Goal: Information Seeking & Learning: Learn about a topic

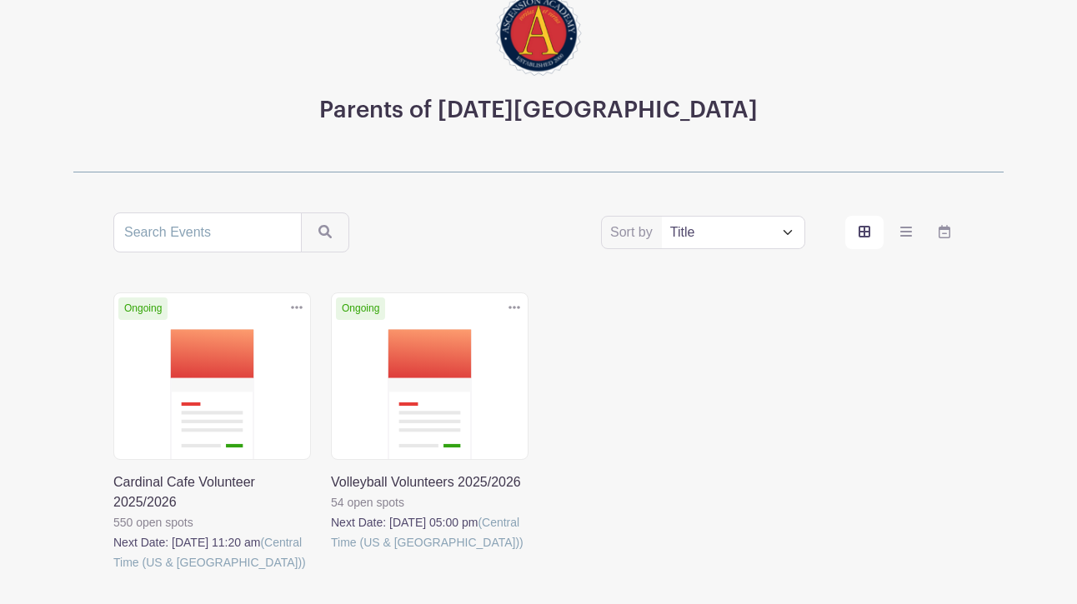
scroll to position [167, 0]
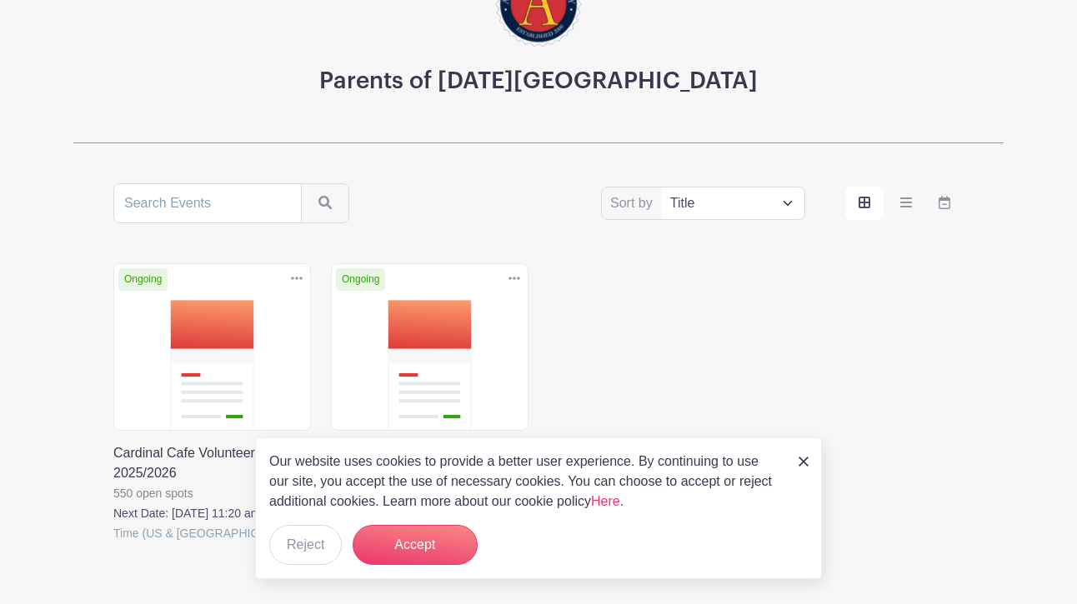
click at [808, 458] on img at bounding box center [804, 462] width 10 height 10
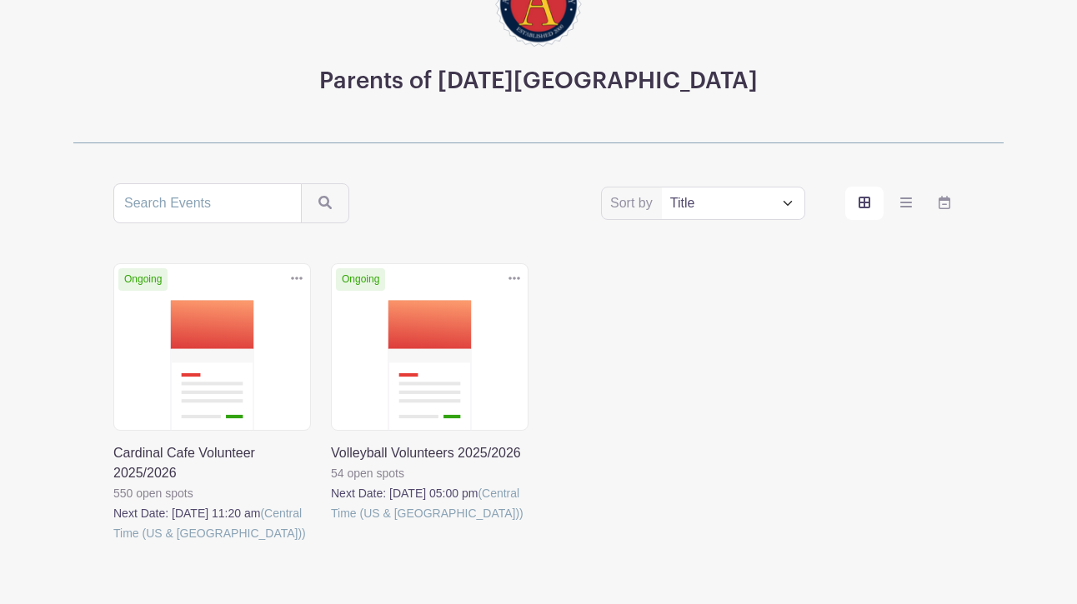
click at [331, 523] on link at bounding box center [331, 523] width 0 height 0
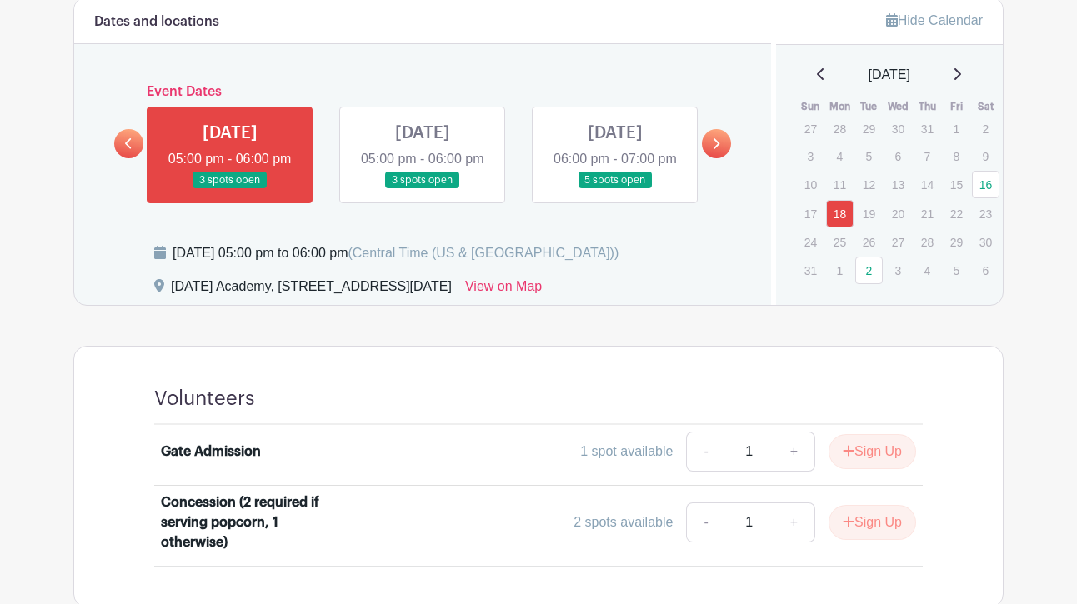
scroll to position [917, 0]
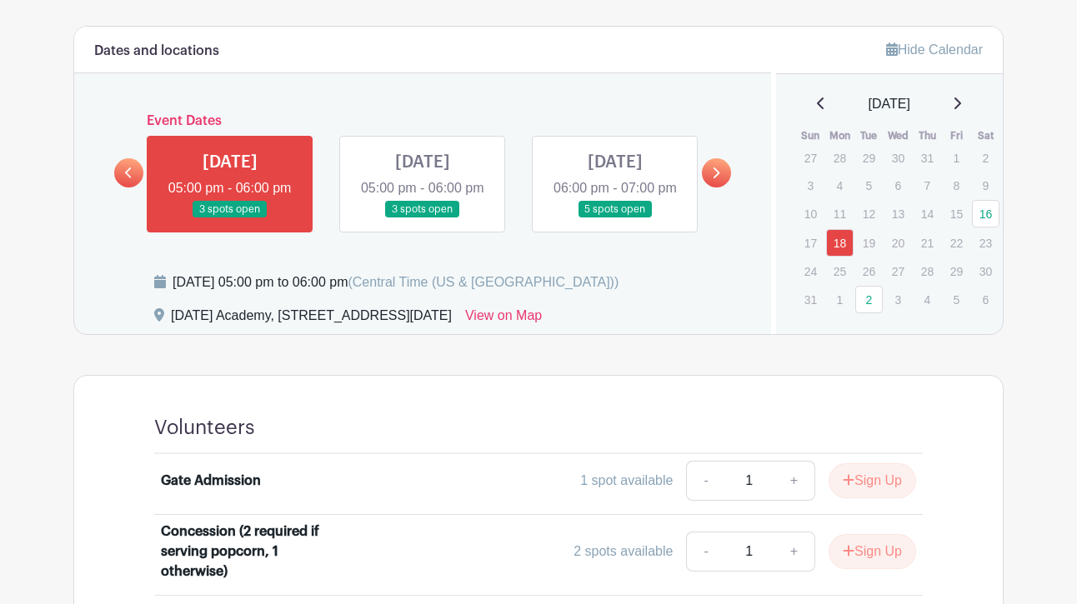
click at [723, 181] on link at bounding box center [716, 172] width 29 height 29
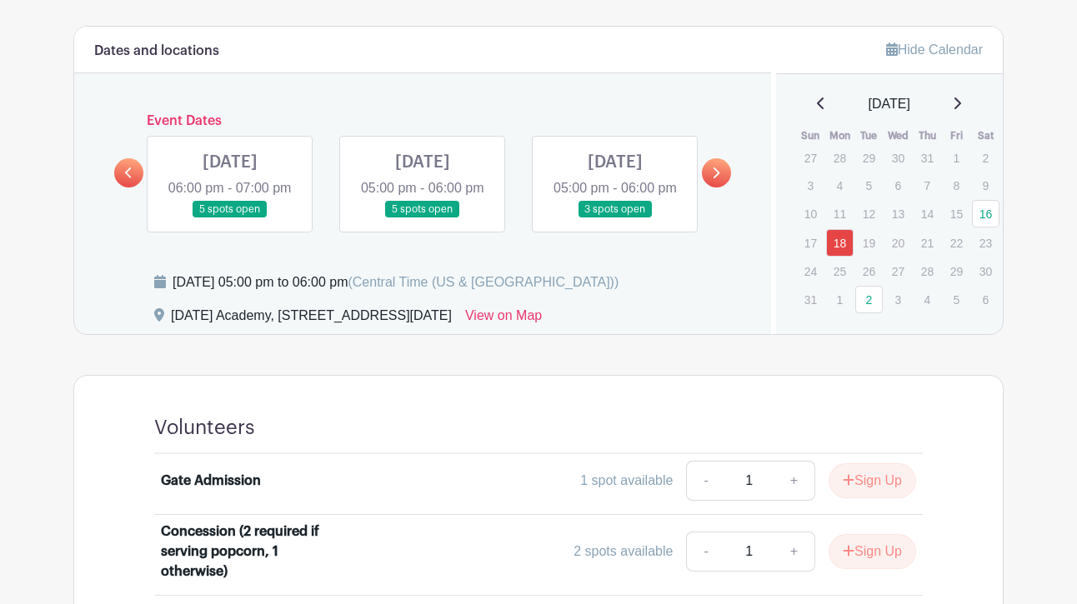
click at [723, 181] on link at bounding box center [716, 172] width 29 height 29
click at [132, 178] on icon at bounding box center [129, 173] width 8 height 13
click at [132, 179] on icon at bounding box center [129, 173] width 8 height 13
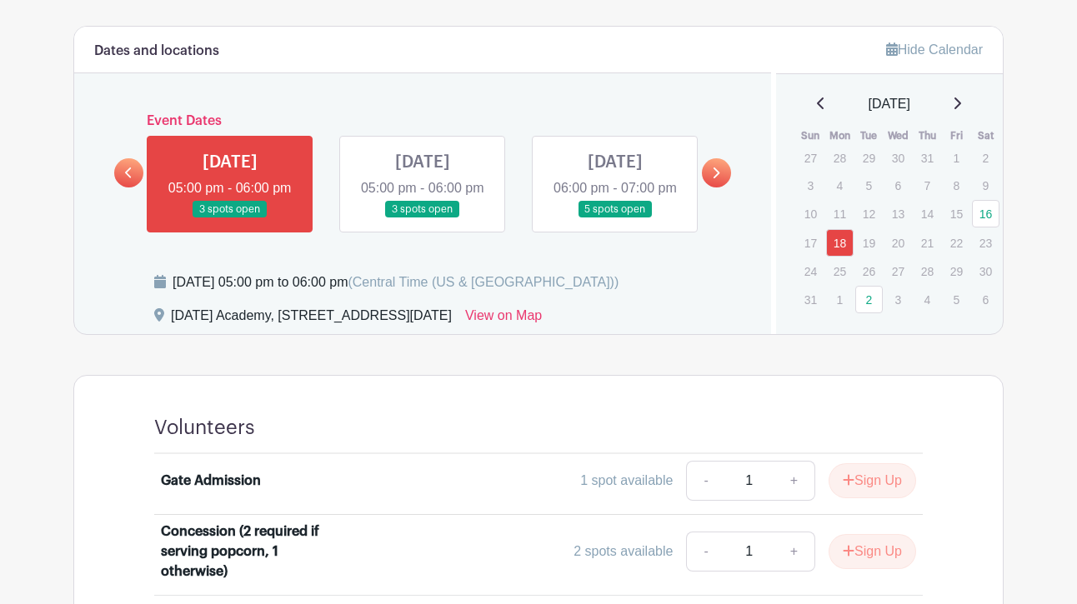
scroll to position [1000, 0]
